Goal: Check status: Check status

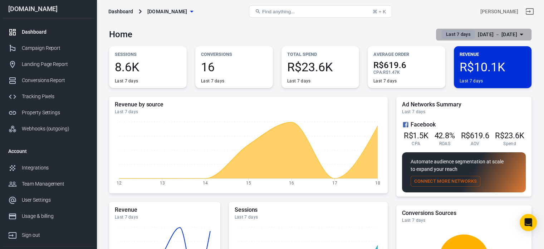
click at [478, 31] on div "[DATE] － [DATE]" at bounding box center [497, 34] width 39 height 9
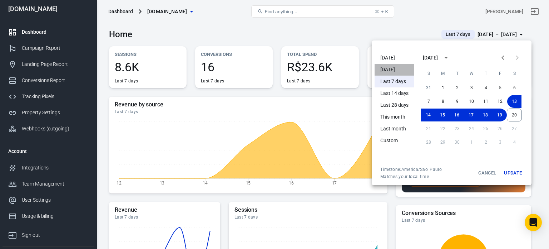
click at [393, 71] on li "[DATE]" at bounding box center [395, 70] width 40 height 12
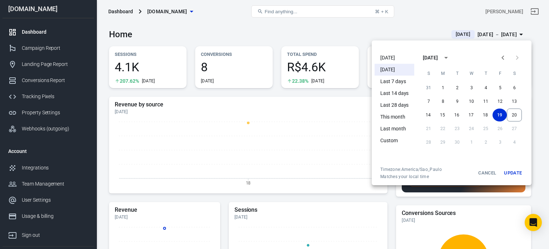
click at [244, 31] on div at bounding box center [274, 124] width 549 height 249
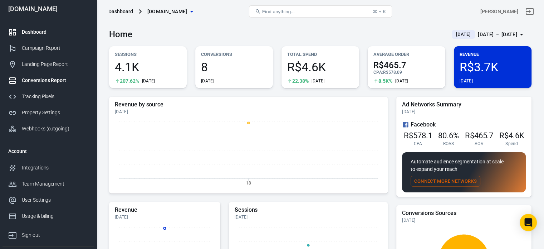
click at [44, 79] on div "Conversions Report" at bounding box center [55, 81] width 67 height 8
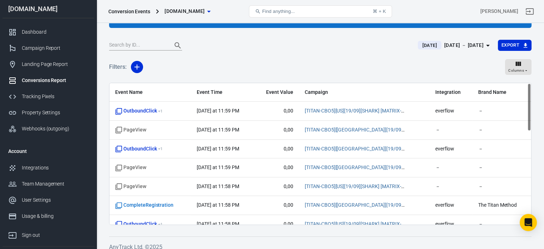
scroll to position [59, 0]
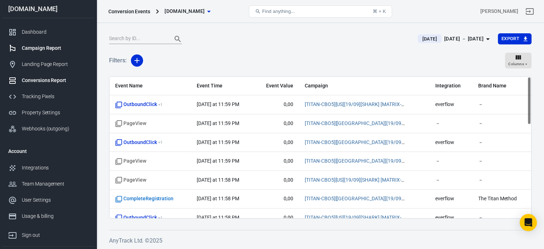
click at [40, 53] on link "Campaign Report" at bounding box center [49, 48] width 92 height 16
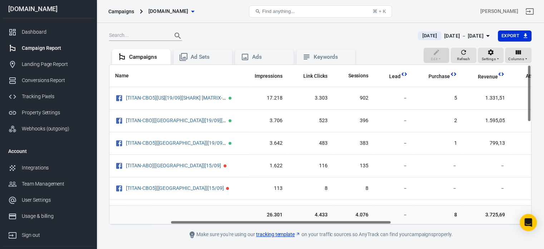
scroll to position [0, 116]
drag, startPoint x: 215, startPoint y: 221, endPoint x: 276, endPoint y: 220, distance: 61.2
click at [276, 220] on div "Name Amount Spent ROAS Impressions Link Clicks Sessions Lead Purchase Revenue A…" at bounding box center [320, 144] width 422 height 159
drag, startPoint x: 529, startPoint y: 89, endPoint x: 530, endPoint y: 80, distance: 9.7
click at [530, 80] on div "Name Amount Spent ROAS Impressions Link Clicks Sessions Lead Purchase Revenue A…" at bounding box center [320, 144] width 422 height 159
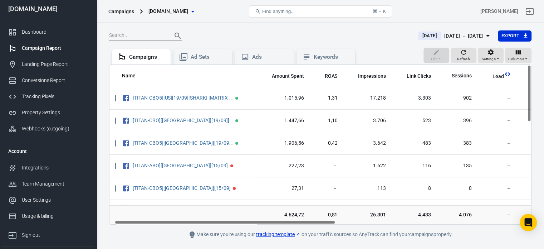
scroll to position [0, 6]
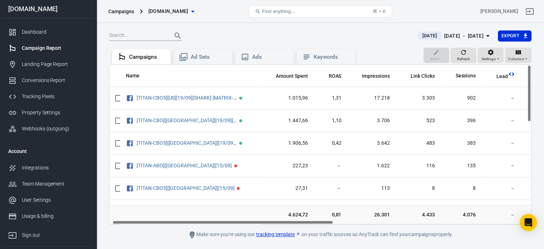
drag, startPoint x: 320, startPoint y: 222, endPoint x: 263, endPoint y: 221, distance: 57.6
click at [263, 221] on div "Name Amount Spent ROAS Impressions Link Clicks Sessions Lead Purchase Revenue A…" at bounding box center [320, 144] width 422 height 159
